Goal: Transaction & Acquisition: Purchase product/service

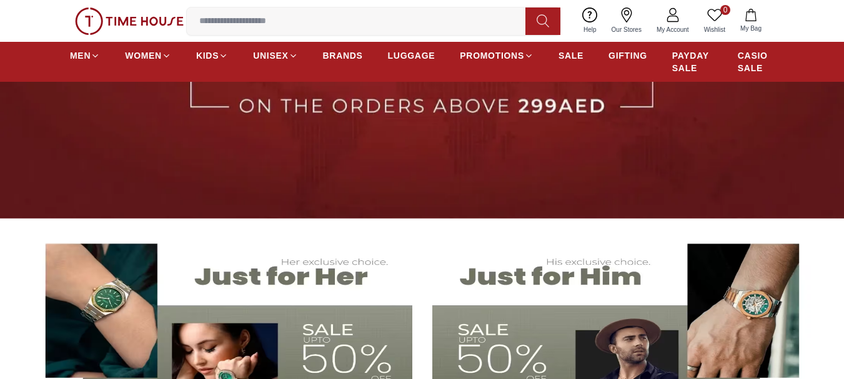
scroll to position [194, 0]
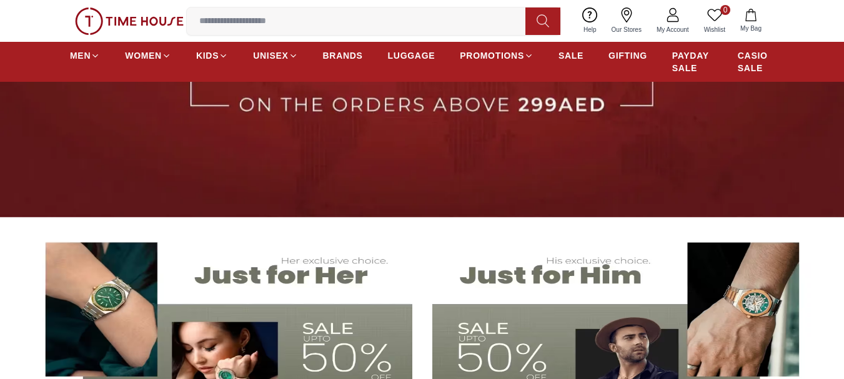
click at [437, 233] on img at bounding box center [623, 336] width 382 height 212
click at [437, 206] on img at bounding box center [422, 64] width 844 height 307
click at [439, 186] on img at bounding box center [422, 64] width 844 height 307
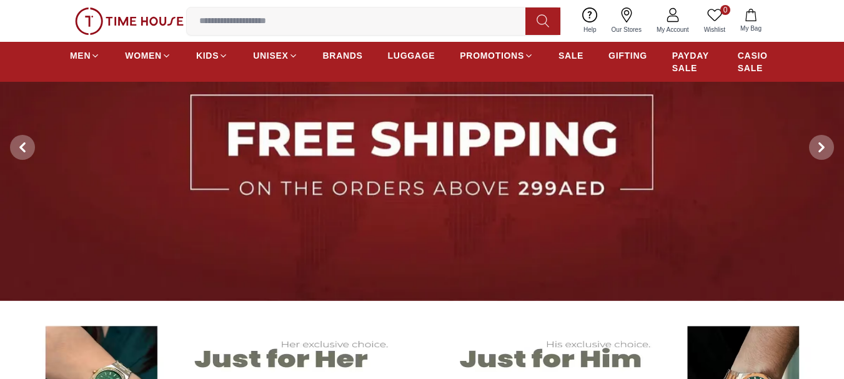
scroll to position [0, 0]
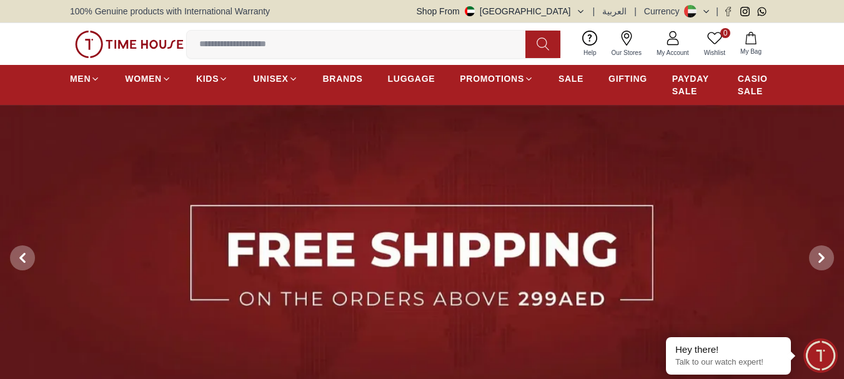
click at [393, 43] on input at bounding box center [361, 44] width 349 height 25
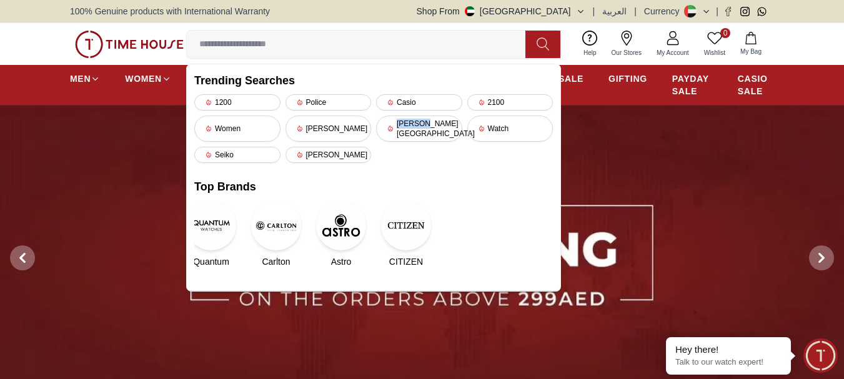
click at [363, 230] on div "Quantum Carlton Astro CITIZEN" at bounding box center [373, 234] width 359 height 67
click at [374, 46] on input at bounding box center [361, 44] width 349 height 25
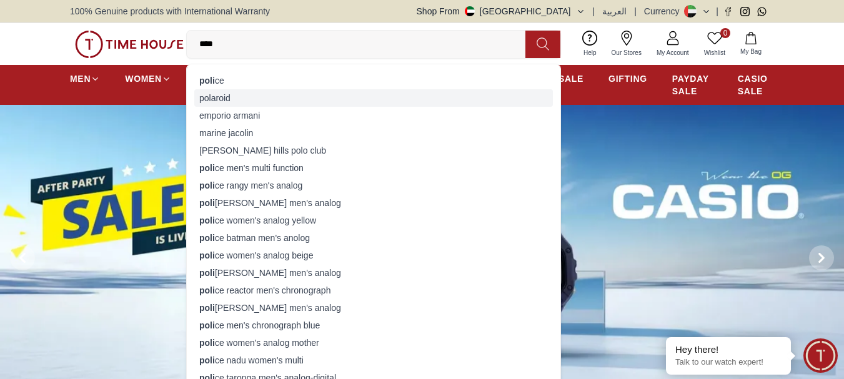
type input "****"
click at [277, 90] on div "polaroid" at bounding box center [373, 97] width 359 height 17
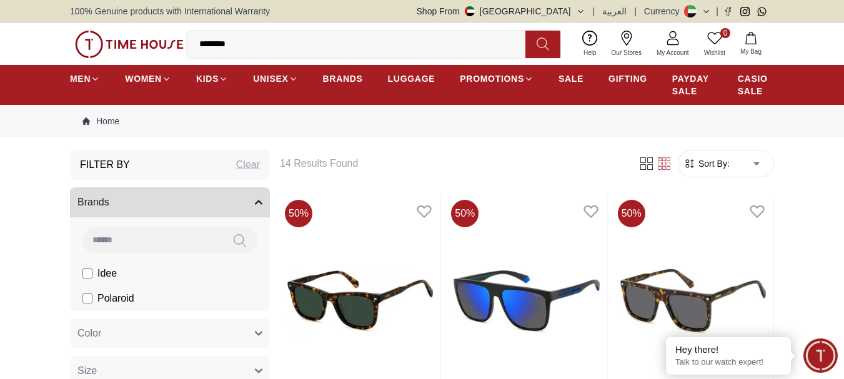
click at [434, 46] on input "********" at bounding box center [361, 44] width 349 height 25
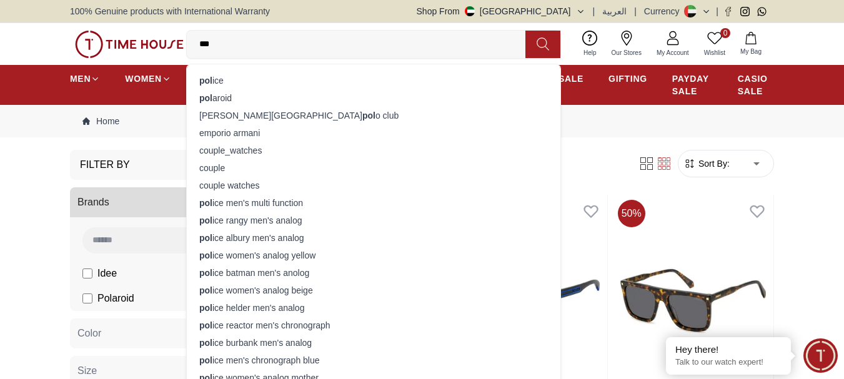
type input "***"
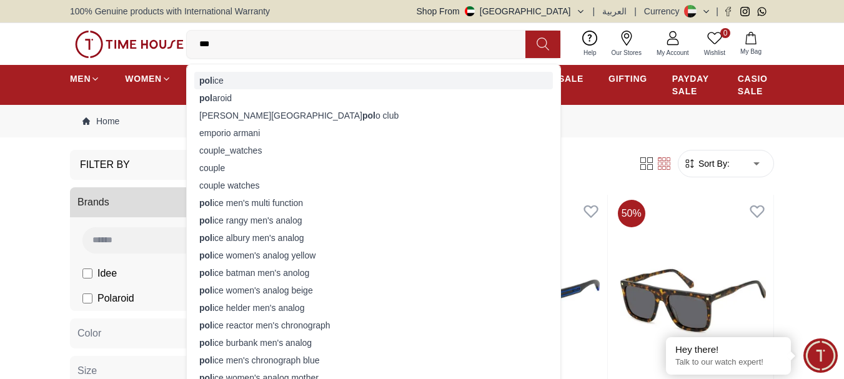
click at [309, 76] on div "pol ice" at bounding box center [373, 80] width 359 height 17
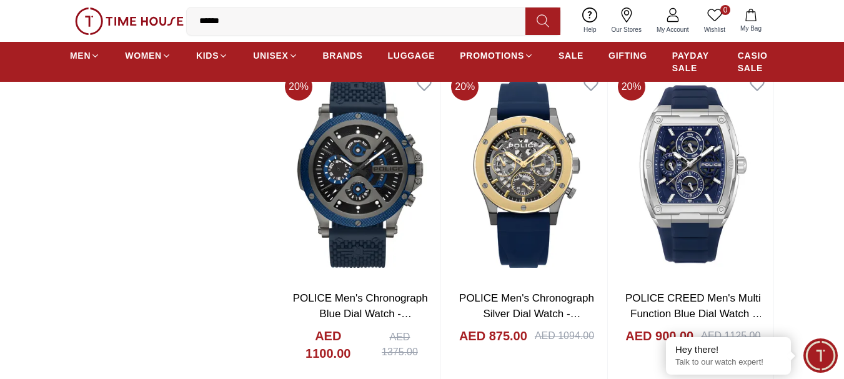
scroll to position [2394, 0]
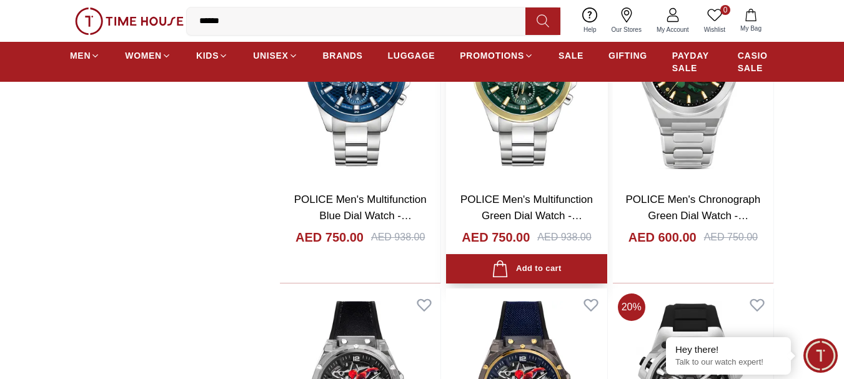
click at [601, 99] on img at bounding box center [526, 75] width 161 height 212
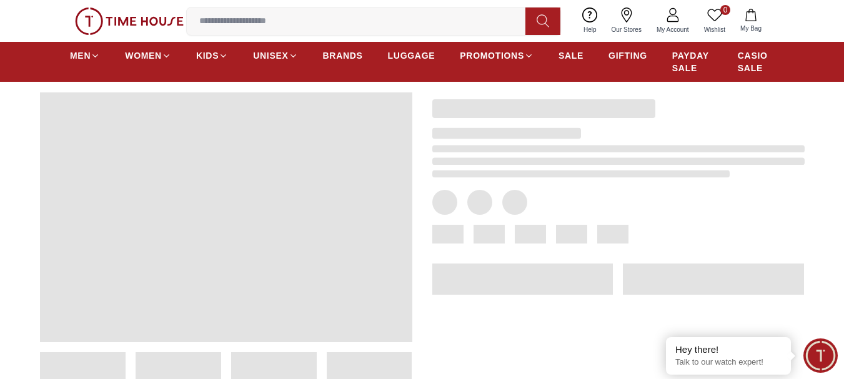
scroll to position [61, 0]
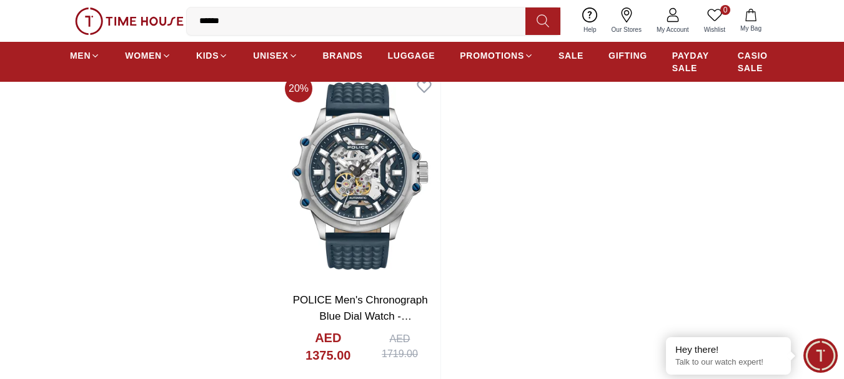
scroll to position [4310, 0]
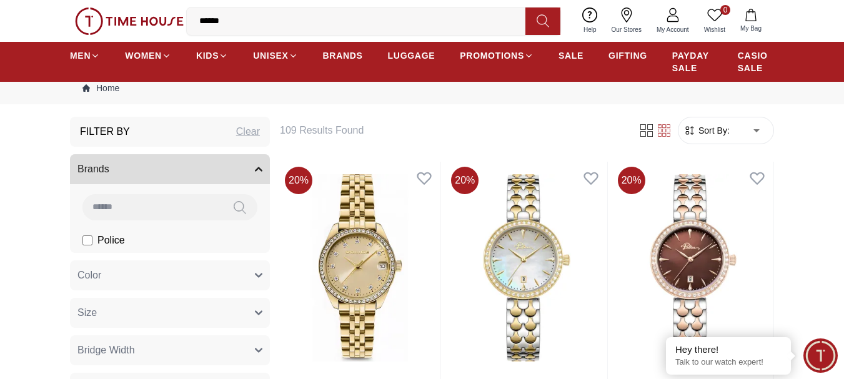
scroll to position [0, 0]
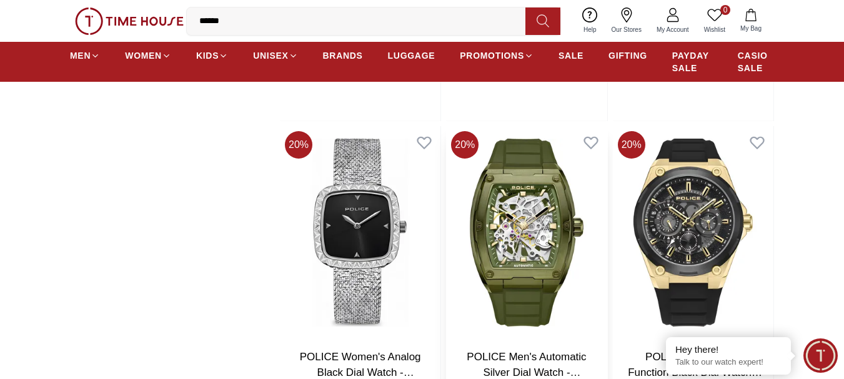
click at [497, 286] on img at bounding box center [526, 232] width 161 height 212
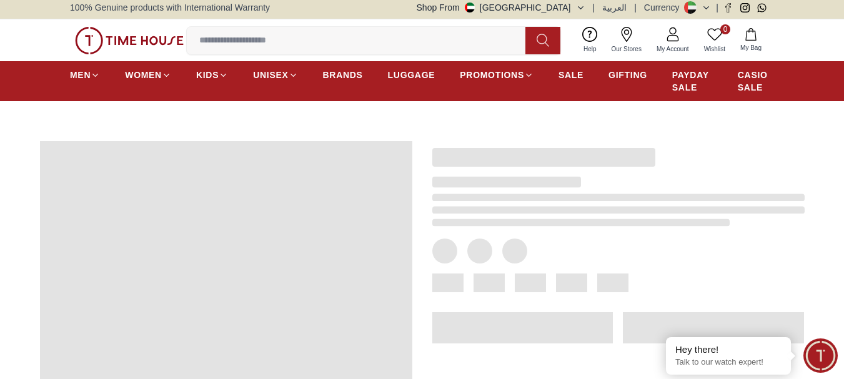
scroll to position [7, 0]
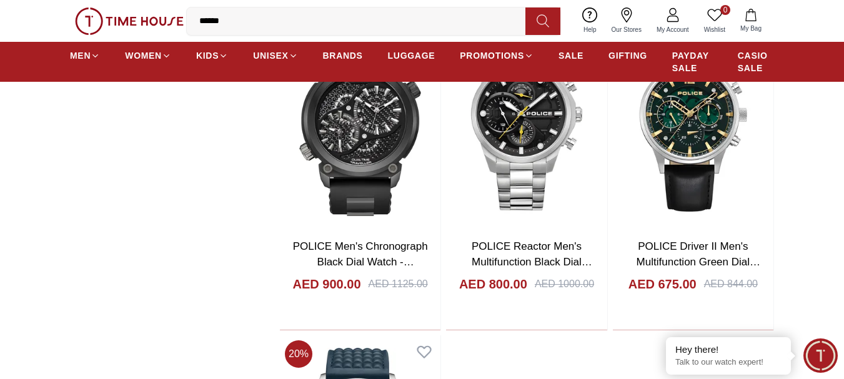
scroll to position [4048, 0]
